Goal: Task Accomplishment & Management: Manage account settings

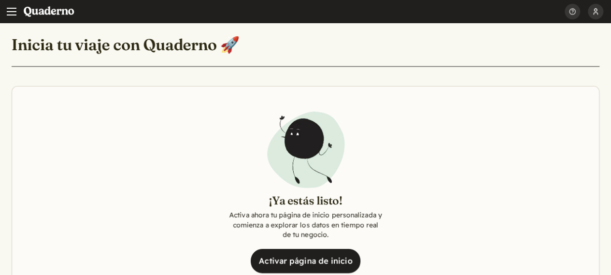
click at [592, 14] on button "[PERSON_NAME]" at bounding box center [595, 11] width 15 height 23
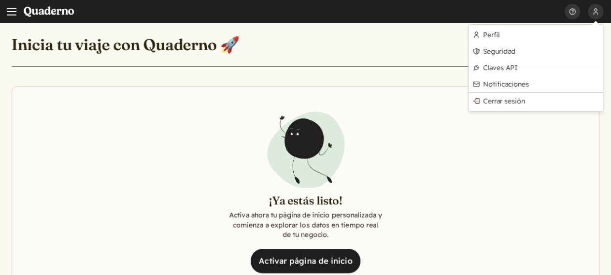
drag, startPoint x: 216, startPoint y: 102, endPoint x: 192, endPoint y: 125, distance: 33.5
click at [215, 103] on section "¡Ya estás listo! Activa ahora tu página de inicio personalizada y comienza a ex…" at bounding box center [306, 189] width 588 height 207
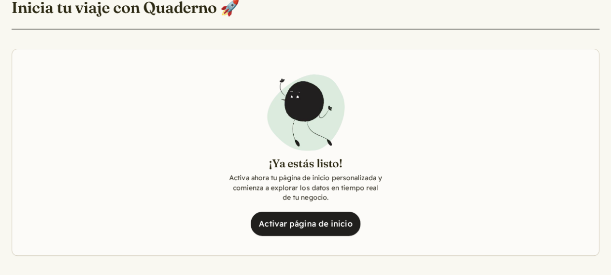
scroll to position [193, 0]
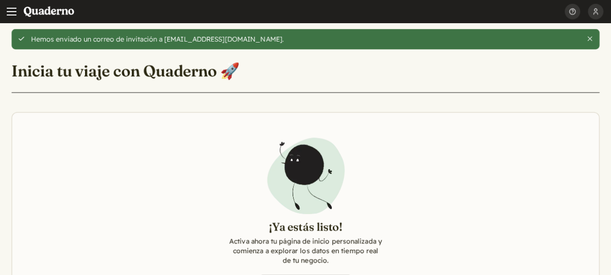
click at [497, 146] on section "¡Ya estás listo! Activa ahora tu página de inicio personalizada y comienza a ex…" at bounding box center [306, 215] width 588 height 207
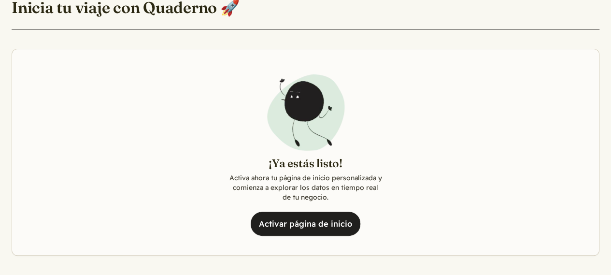
scroll to position [193, 0]
